Goal: Communication & Community: Answer question/provide support

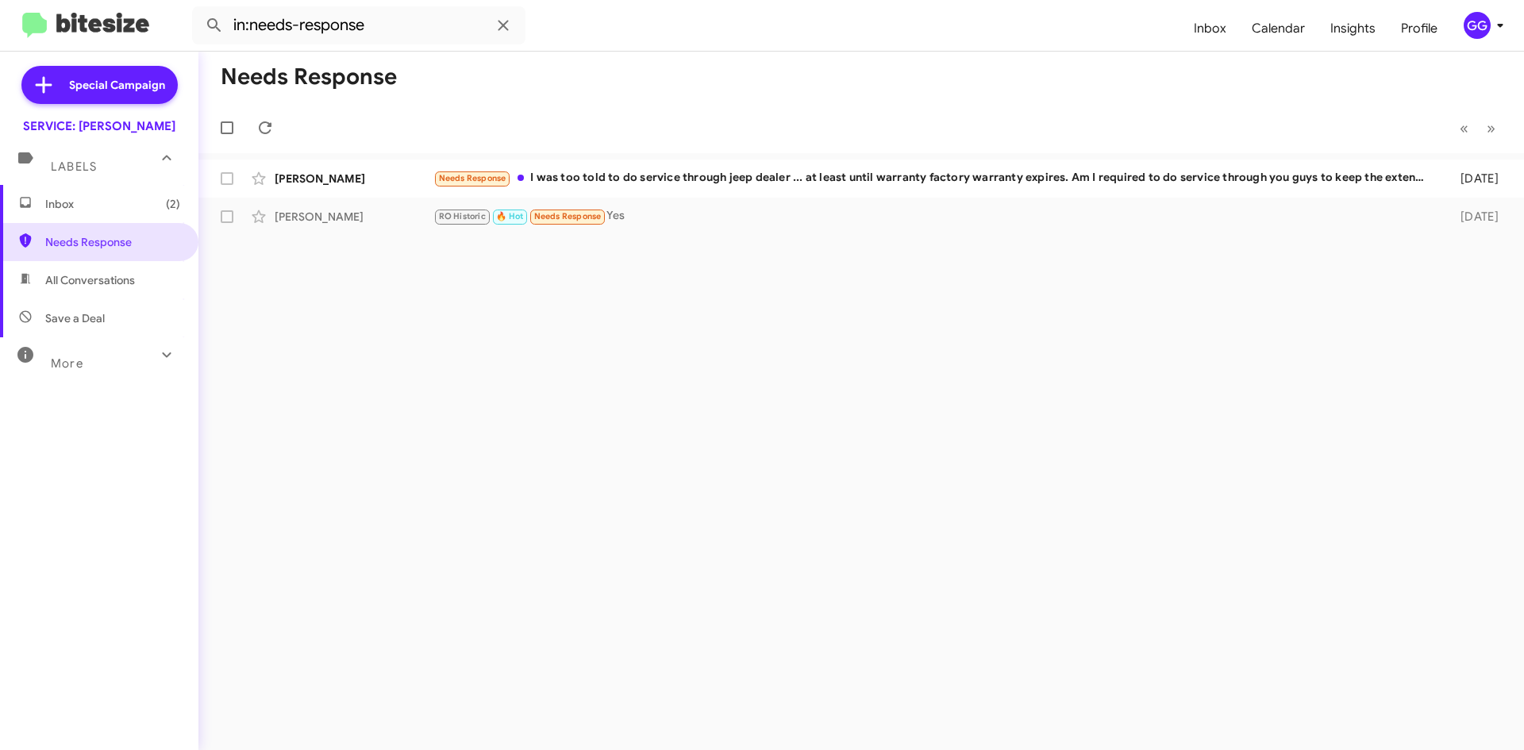
click at [106, 207] on span "Inbox (2)" at bounding box center [112, 204] width 135 height 16
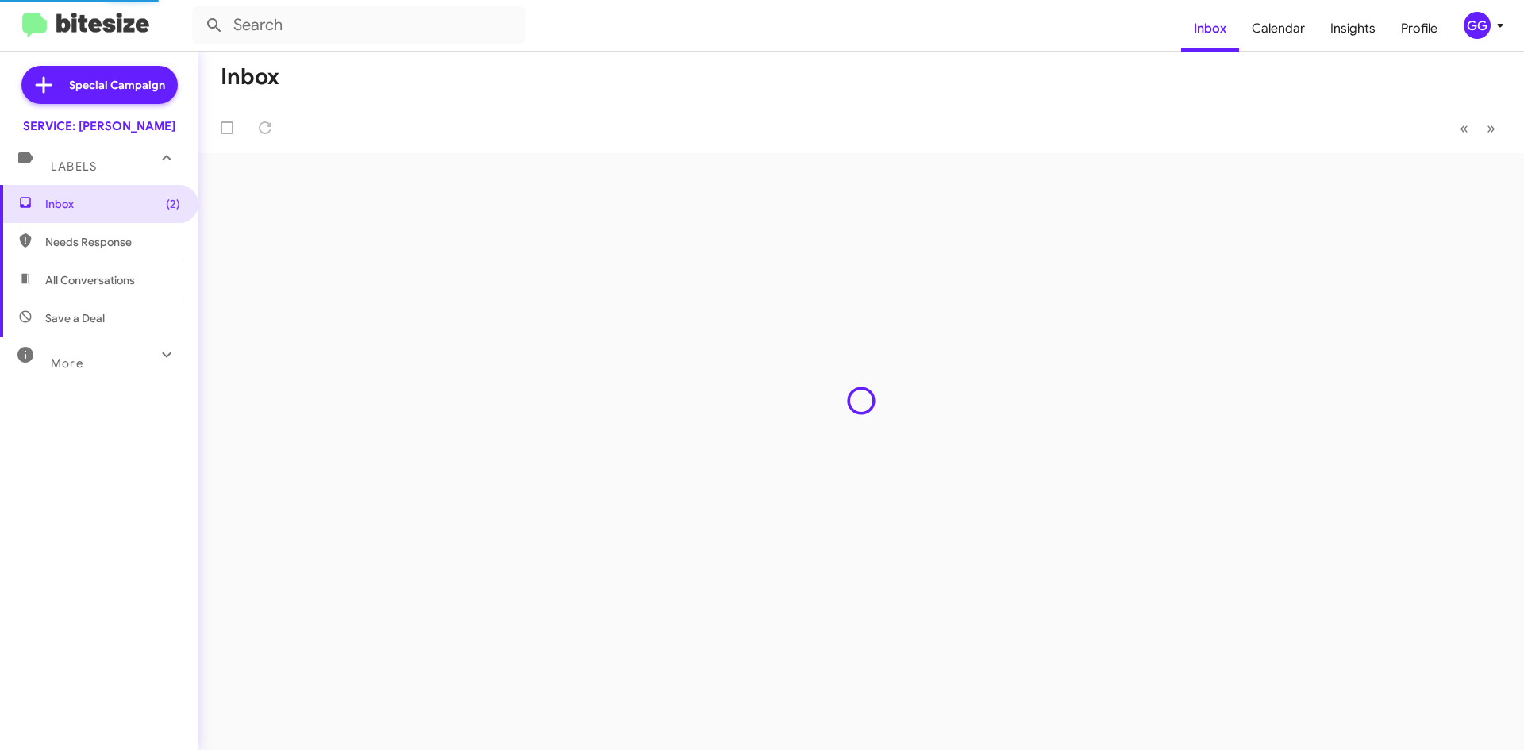
click at [110, 271] on span "All Conversations" at bounding box center [99, 280] width 198 height 38
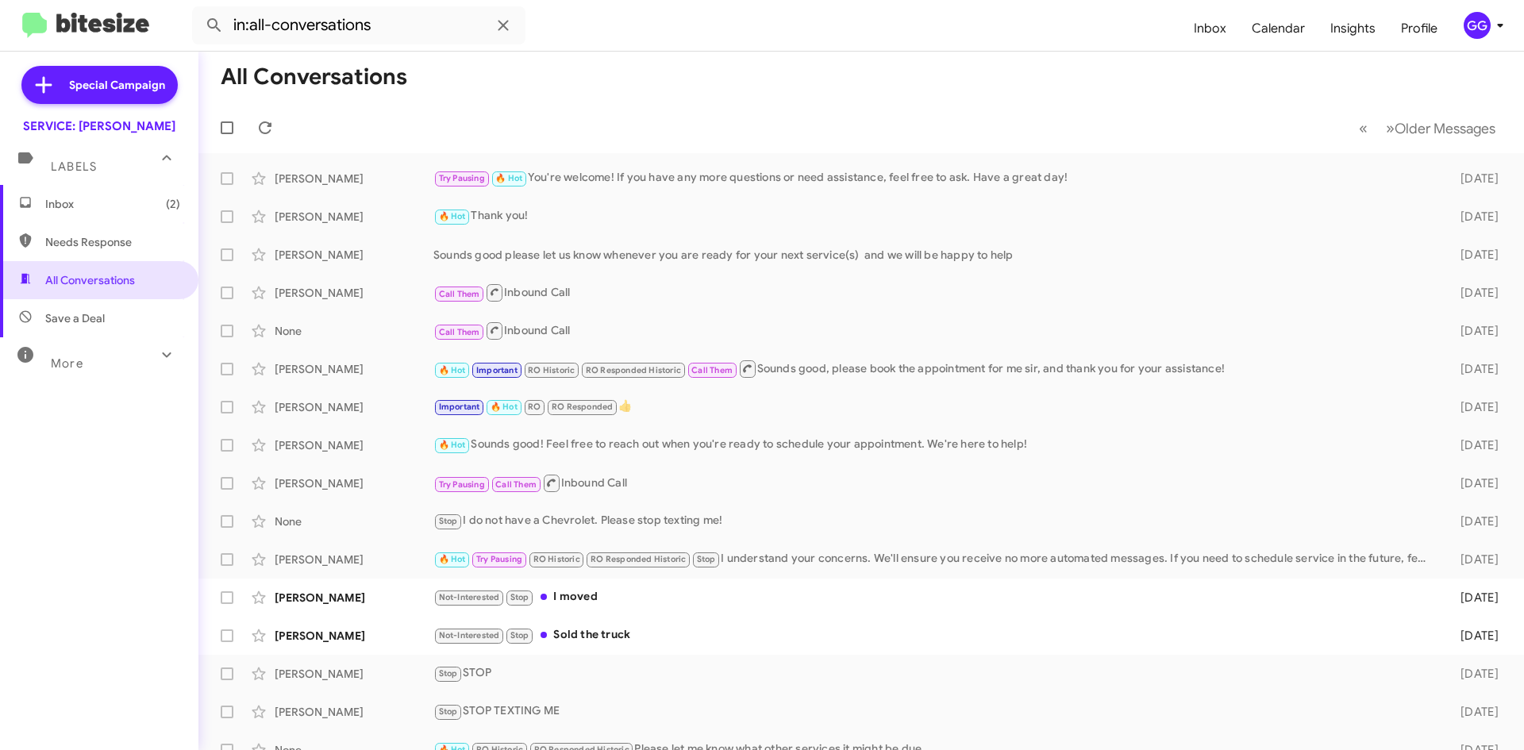
click at [112, 248] on span "Needs Response" at bounding box center [112, 242] width 135 height 16
type input "in:needs-response"
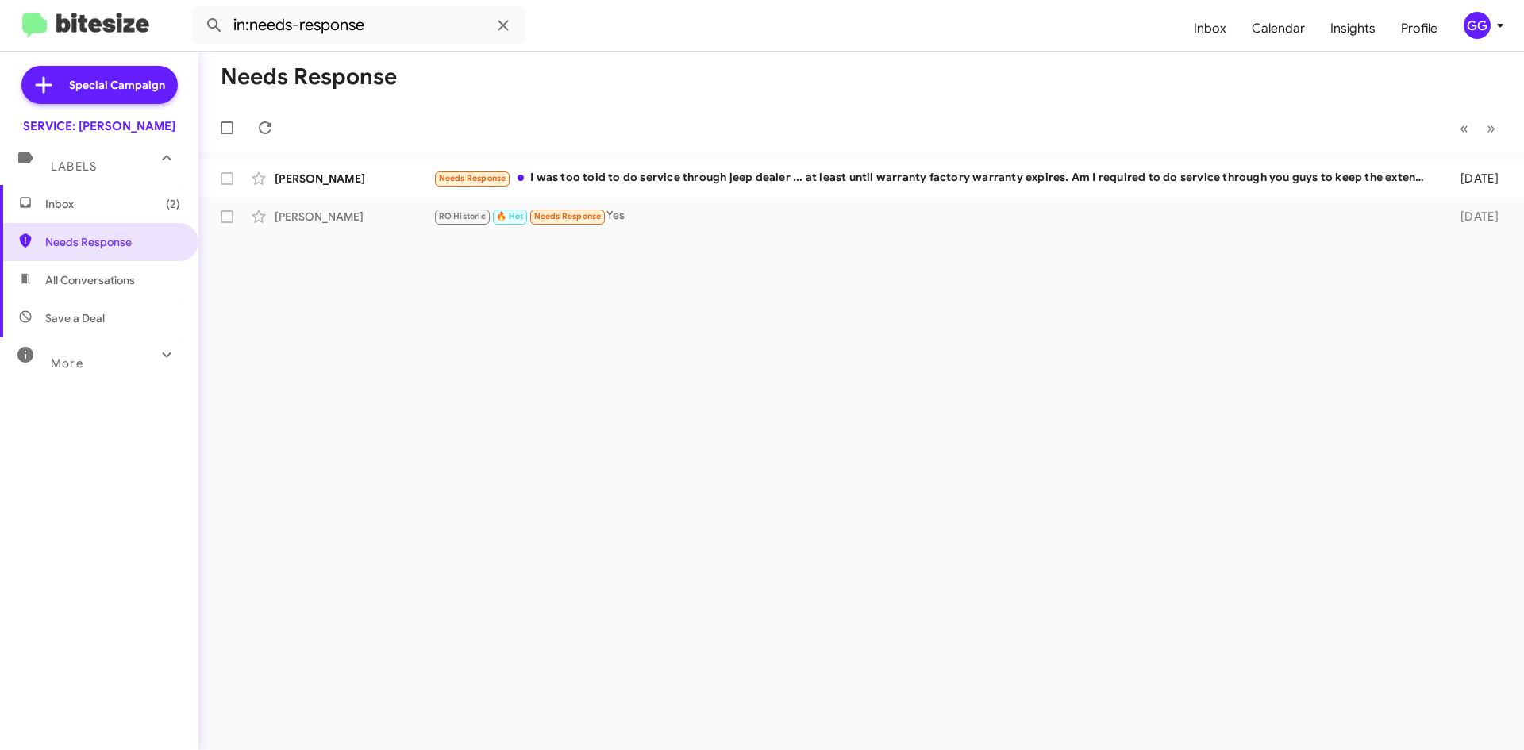
click at [120, 206] on span "Inbox (2)" at bounding box center [112, 204] width 135 height 16
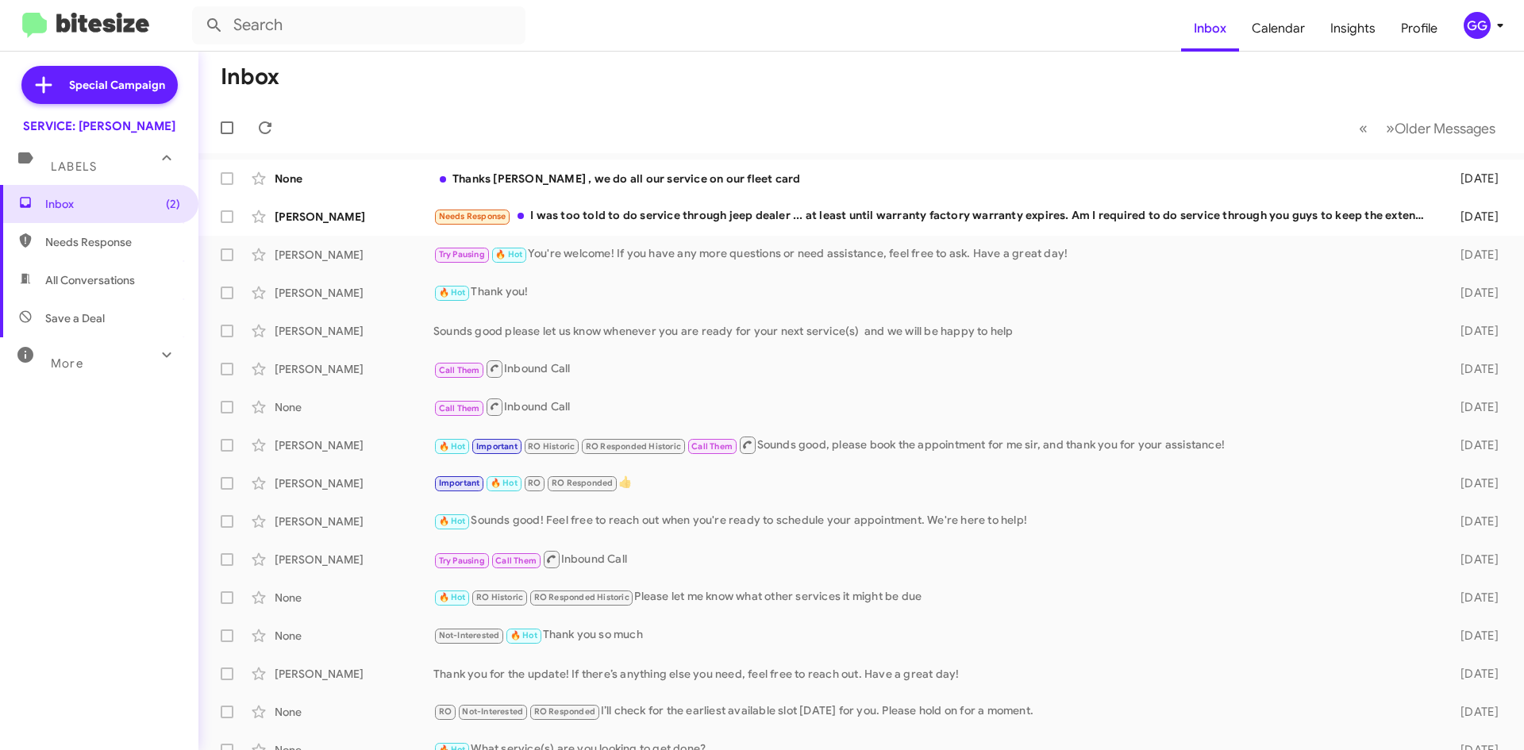
click at [100, 237] on span "Needs Response" at bounding box center [112, 242] width 135 height 16
type input "in:needs-response"
